Goal: Find contact information: Find contact information

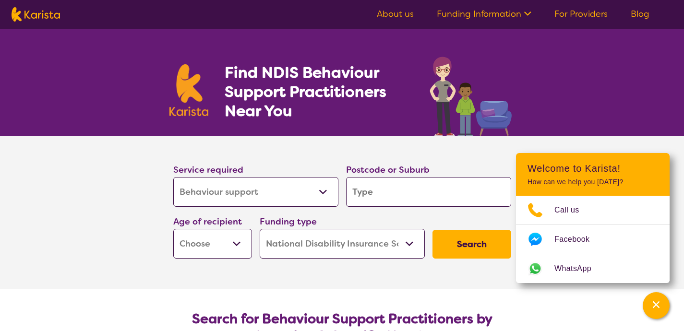
select select "Behaviour support"
select select "NDIS"
select select "Behaviour support"
select select "NDIS"
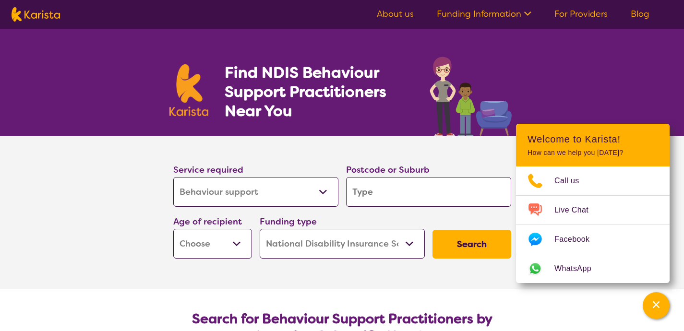
click at [391, 193] on input "search" at bounding box center [428, 192] width 165 height 30
click at [173, 177] on select "Allied Health Assistant Assessment ([MEDICAL_DATA] or [MEDICAL_DATA]) Behaviour…" at bounding box center [255, 192] width 165 height 30
select select "[MEDICAL_DATA]"
click option "[MEDICAL_DATA]" at bounding box center [0, 0] width 0 height 0
select select "[MEDICAL_DATA]"
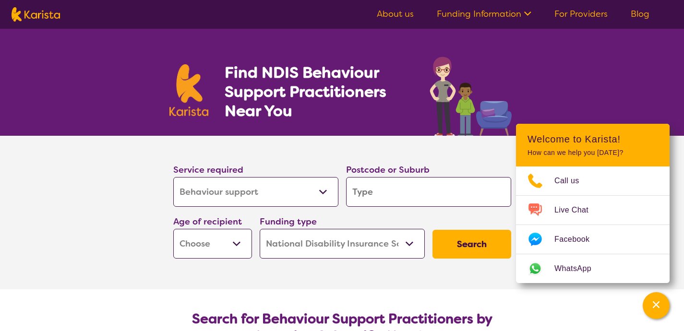
click at [173, 177] on select "Allied Health Assistant Assessment ([MEDICAL_DATA] or [MEDICAL_DATA]) Behaviour…" at bounding box center [255, 192] width 165 height 30
select select "Behaviour support"
click option "Behaviour support" at bounding box center [0, 0] width 0 height 0
select select "Behaviour support"
click at [445, 198] on input "search" at bounding box center [428, 192] width 165 height 30
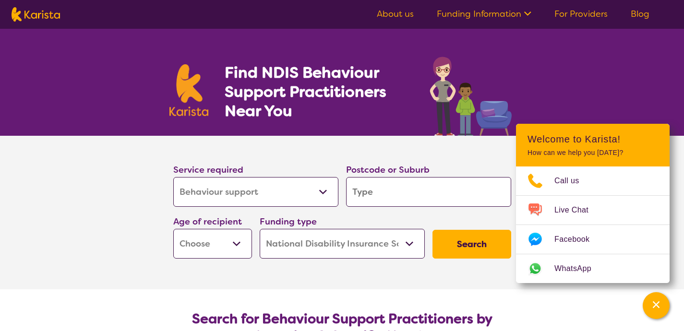
type input "M"
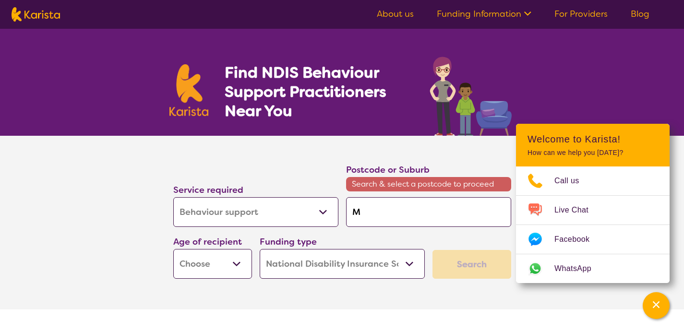
type input "Me"
type input "[PERSON_NAME]"
type input "Melt"
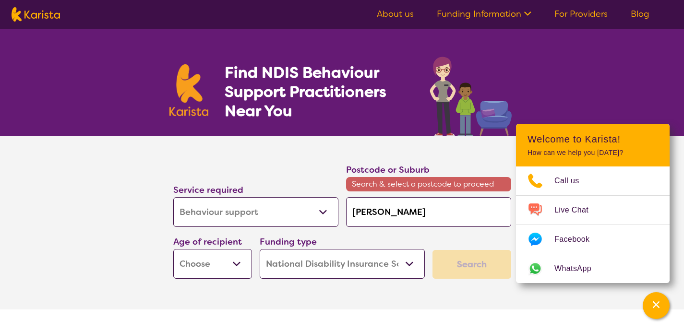
type input "Melt"
type input "Melto"
type input "[PERSON_NAME]"
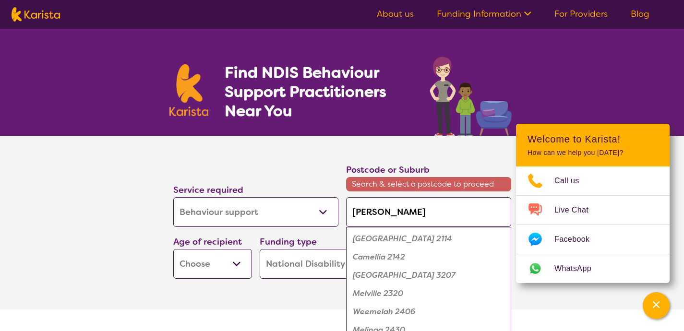
type input "[PERSON_NAME]"
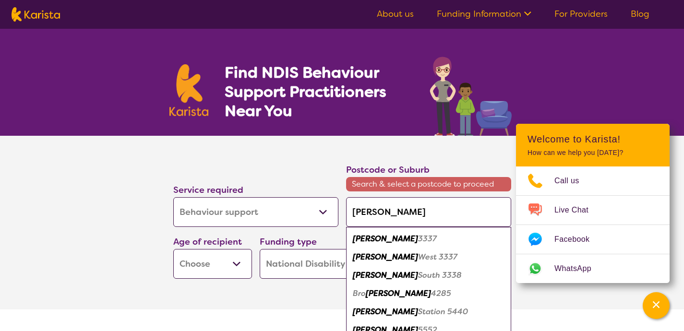
type input "[PERSON_NAME] S"
type input "[PERSON_NAME] So"
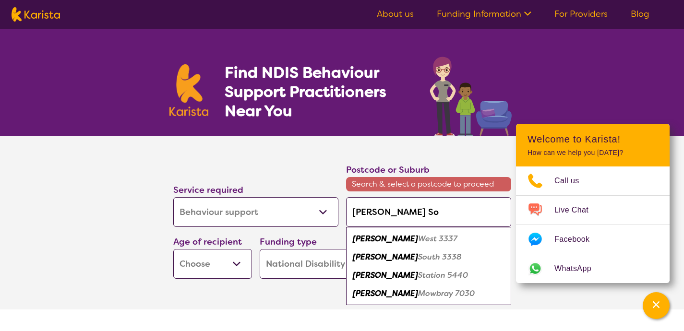
type input "[PERSON_NAME]"
type input "[PERSON_NAME] Sout"
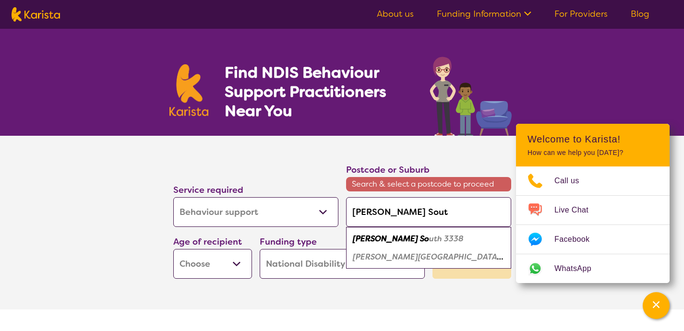
type input "[PERSON_NAME][GEOGRAPHIC_DATA]"
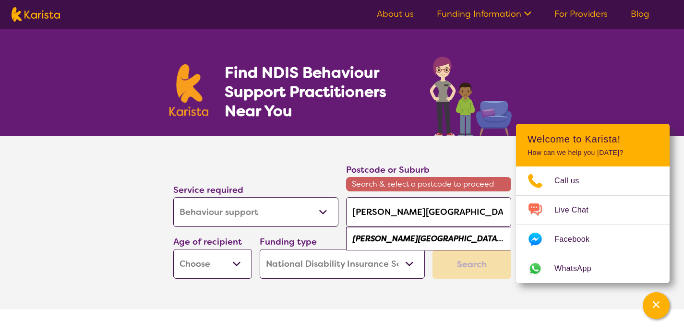
click at [392, 237] on em "[PERSON_NAME][GEOGRAPHIC_DATA]" at bounding box center [428, 239] width 150 height 10
type input "3338"
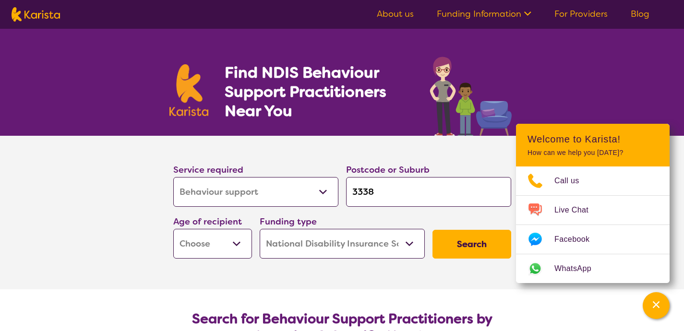
select select "AD"
click option "Adult - 18 to 64" at bounding box center [0, 0] width 0 height 0
select select "AD"
click option "National Disability Insurance Scheme (NDIS)" at bounding box center [0, 0] width 0 height 0
click at [469, 240] on button "Search" at bounding box center [472, 244] width 79 height 29
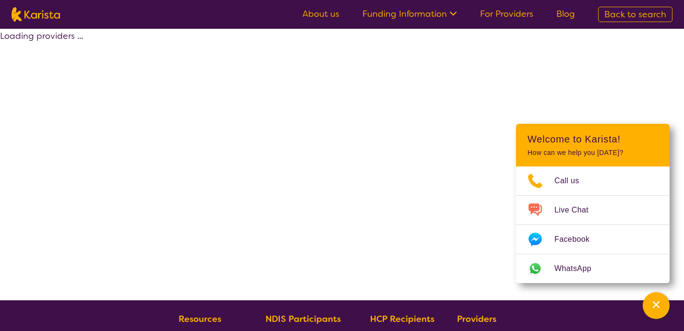
select select "by_score"
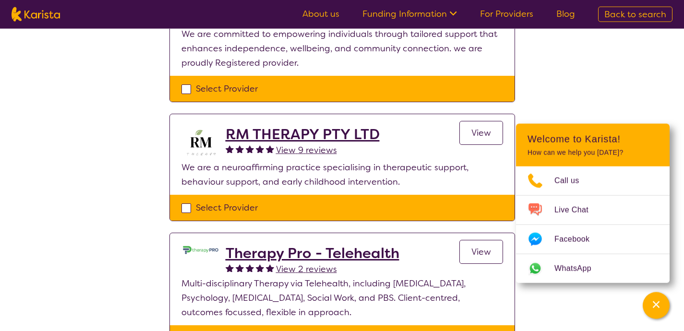
scroll to position [154, 0]
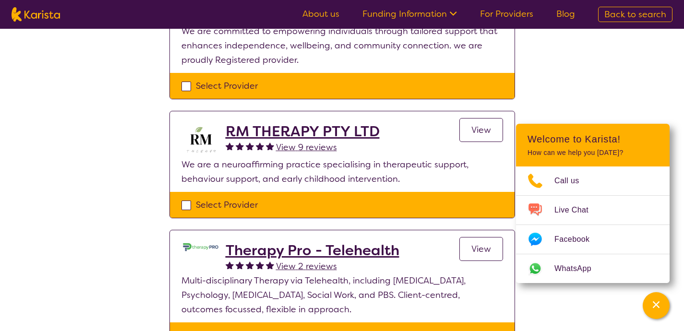
click at [320, 144] on span "View 9 reviews" at bounding box center [306, 148] width 61 height 12
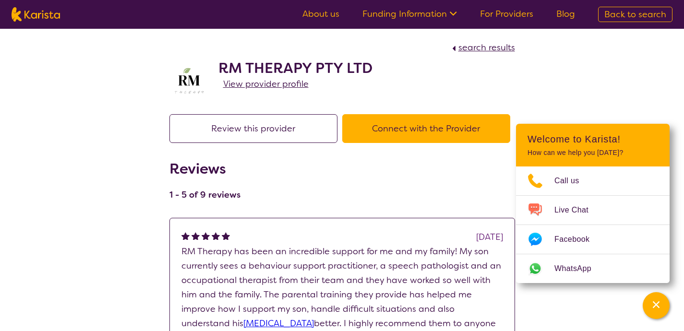
scroll to position [154, 0]
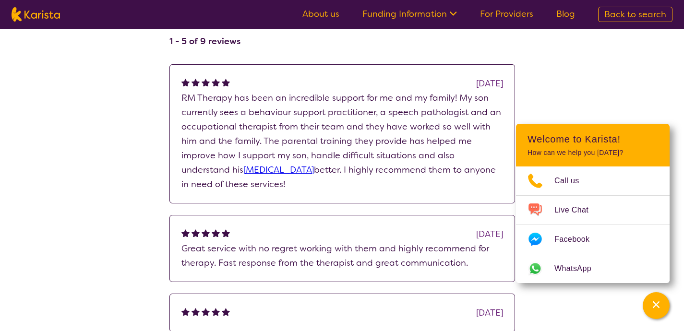
select select "by_score"
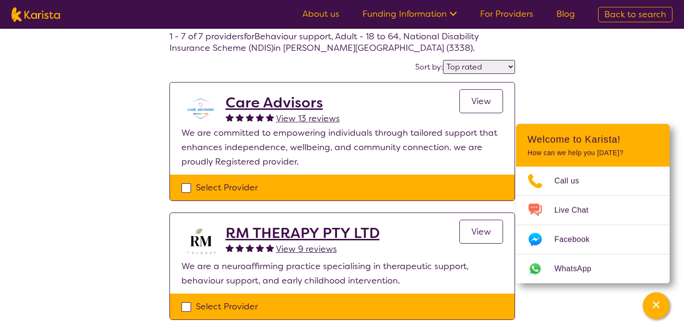
scroll to position [54, 0]
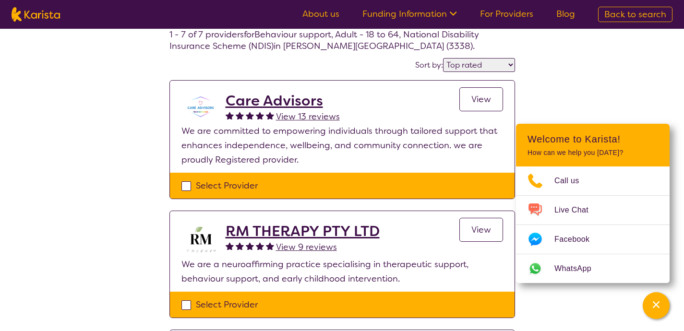
click at [476, 97] on span "View" at bounding box center [481, 100] width 20 height 12
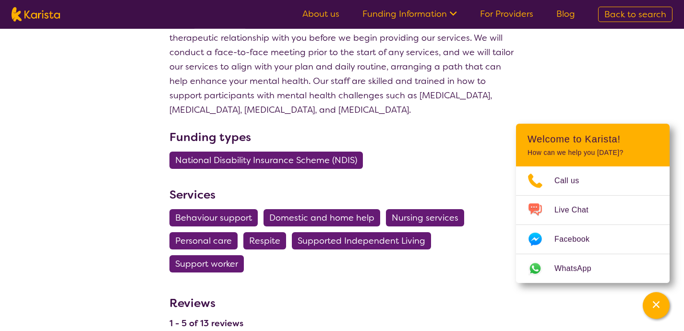
scroll to position [753, 0]
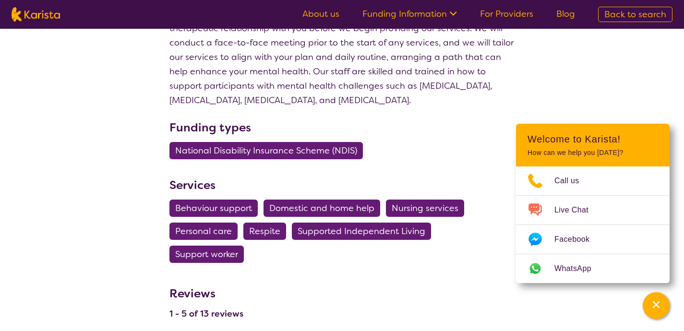
drag, startPoint x: 223, startPoint y: 206, endPoint x: 246, endPoint y: 208, distance: 23.2
click at [225, 205] on span "Behaviour support" at bounding box center [213, 208] width 77 height 17
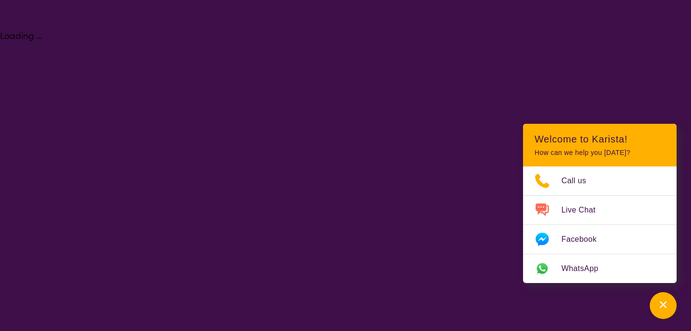
select select "Behaviour support"
select select "AD"
select select "NDIS"
select select "Behaviour support"
select select "AD"
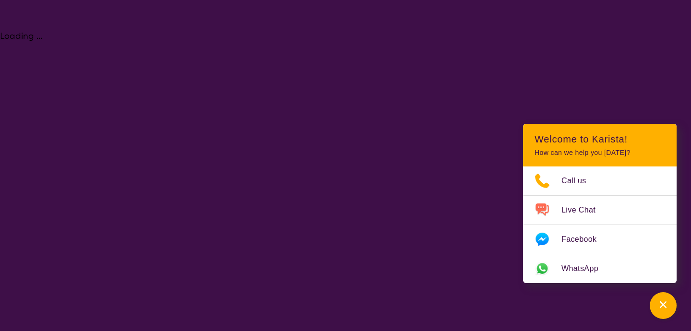
select select "NDIS"
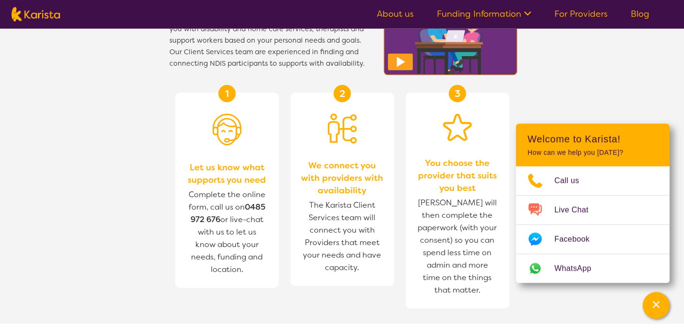
scroll to position [1029, 0]
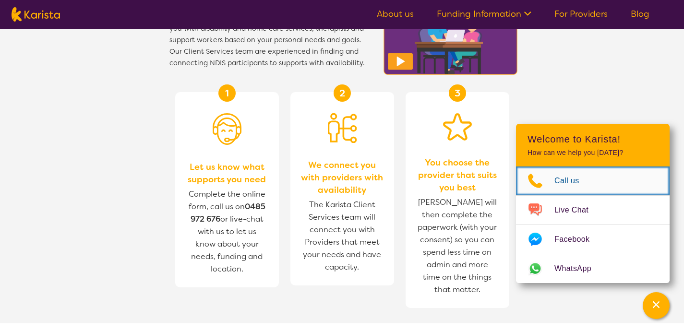
click at [563, 180] on span "Call us" at bounding box center [572, 181] width 36 height 14
